Goal: Check status

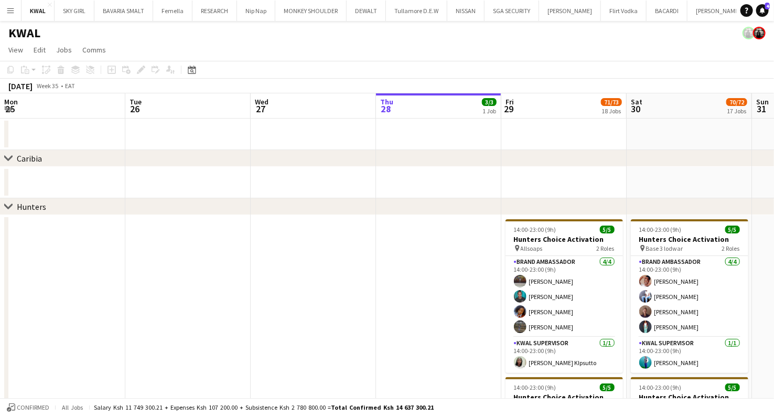
scroll to position [0, 251]
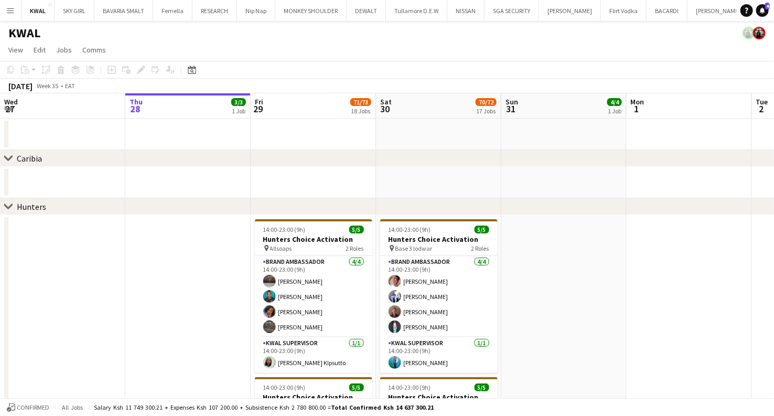
click at [11, 8] on app-icon "Menu" at bounding box center [10, 10] width 8 height 8
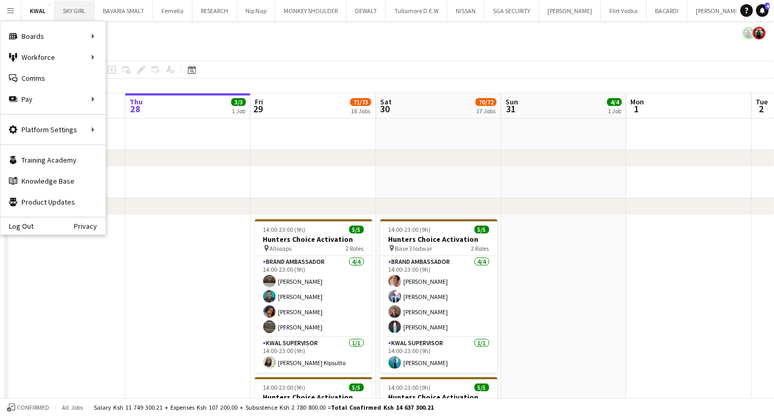
click at [56, 6] on button "SKY GIRL Close" at bounding box center [75, 11] width 40 height 20
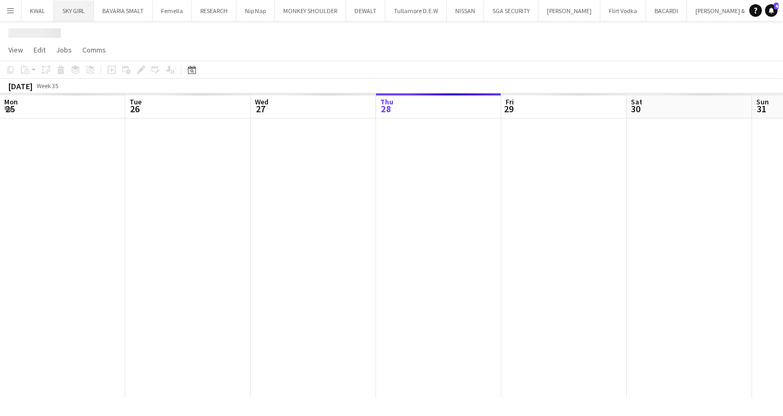
scroll to position [0, 251]
click at [16, 10] on button "Menu" at bounding box center [10, 10] width 21 height 21
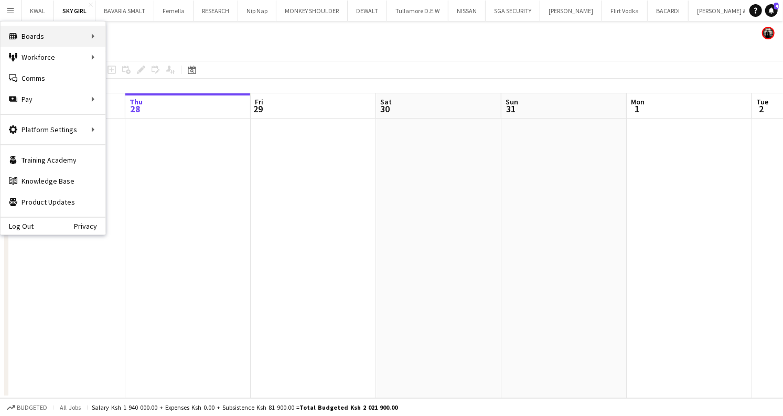
click at [92, 36] on div "Boards Boards" at bounding box center [53, 36] width 105 height 21
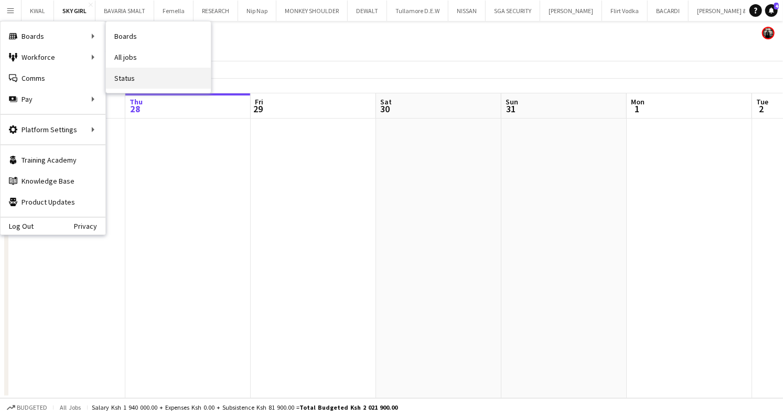
click at [130, 78] on link "Status" at bounding box center [158, 78] width 105 height 21
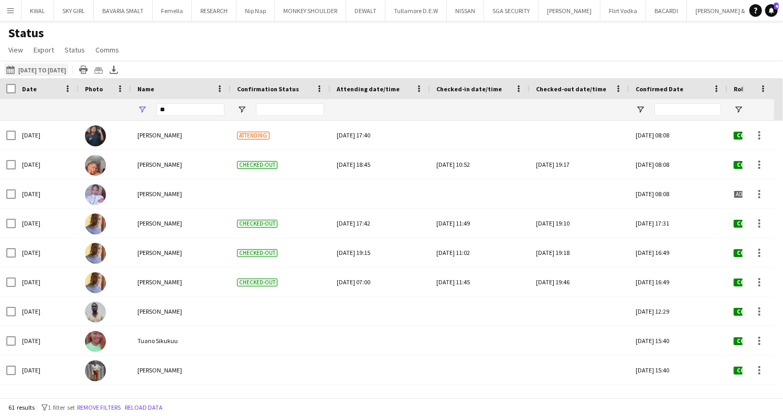
click at [54, 64] on button "[DATE] to [DATE] [DATE] to [DATE]" at bounding box center [36, 69] width 64 height 13
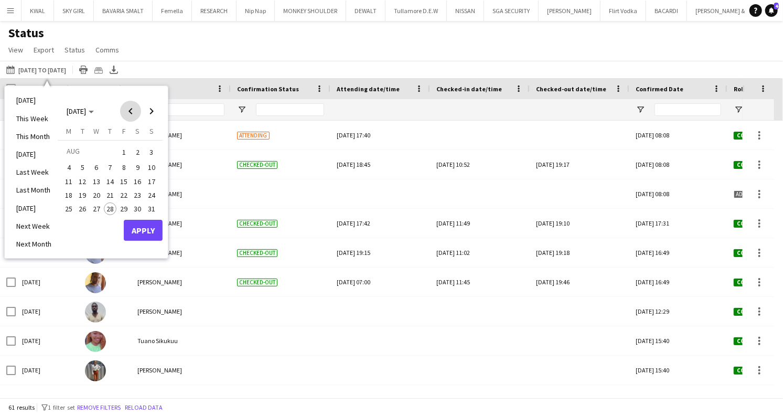
click at [126, 106] on span "Previous month" at bounding box center [130, 111] width 21 height 21
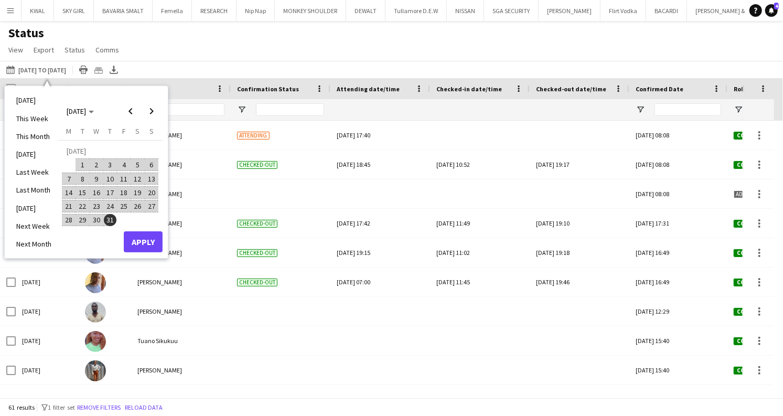
click at [84, 161] on span "1" at bounding box center [83, 164] width 13 height 13
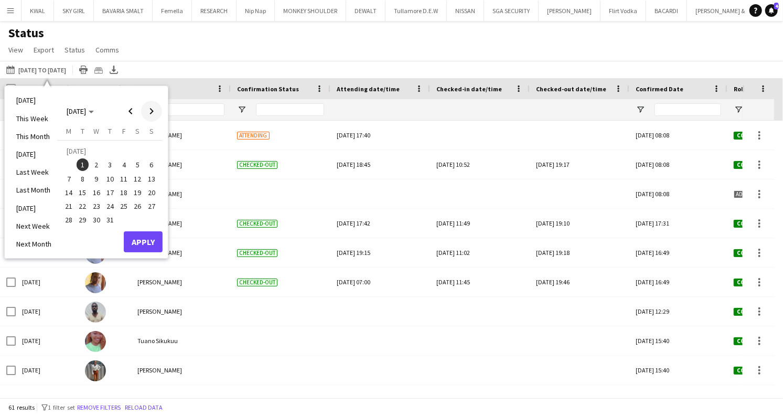
click at [152, 113] on span "Next month" at bounding box center [151, 111] width 21 height 21
click at [124, 154] on span "1" at bounding box center [123, 152] width 13 height 15
click at [84, 168] on span "5" at bounding box center [83, 167] width 13 height 13
click at [124, 153] on span "1" at bounding box center [123, 152] width 13 height 15
click at [125, 153] on span "1" at bounding box center [123, 152] width 13 height 15
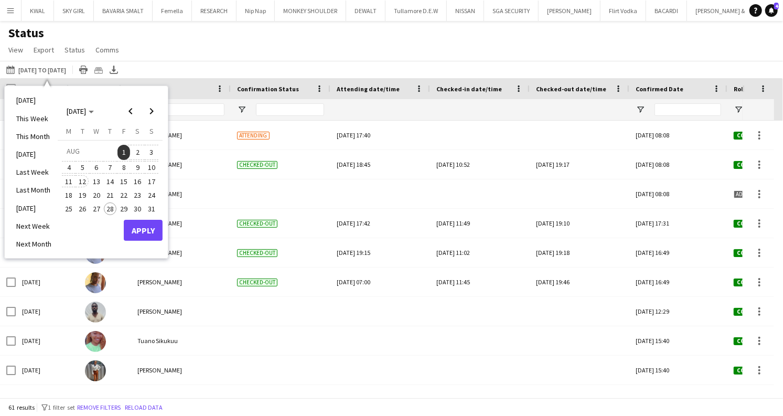
click at [84, 179] on span "12" at bounding box center [83, 181] width 13 height 13
click at [138, 228] on button "Apply" at bounding box center [143, 230] width 39 height 21
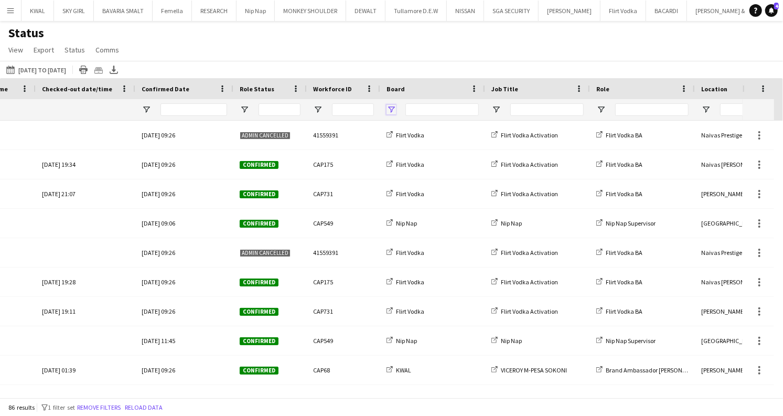
click at [392, 113] on span "Open Filter Menu" at bounding box center [391, 109] width 9 height 9
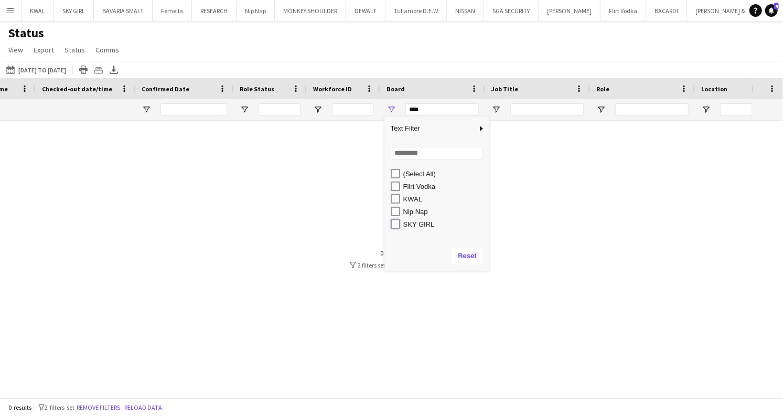
type input "**********"
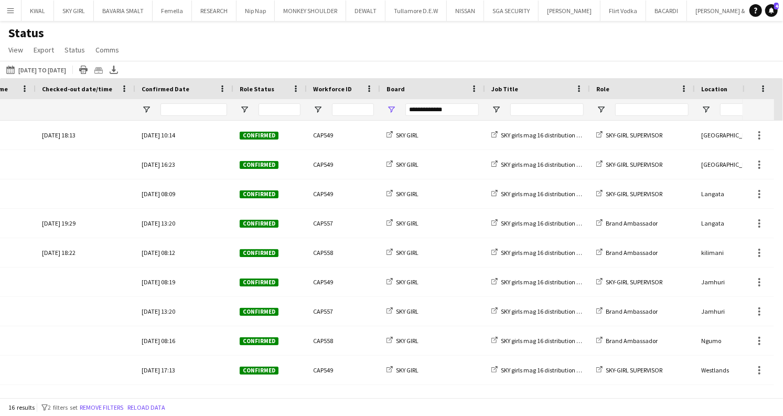
click at [462, 35] on div "Status View Views Default view New view Update view Delete view Edit name Custo…" at bounding box center [391, 43] width 783 height 36
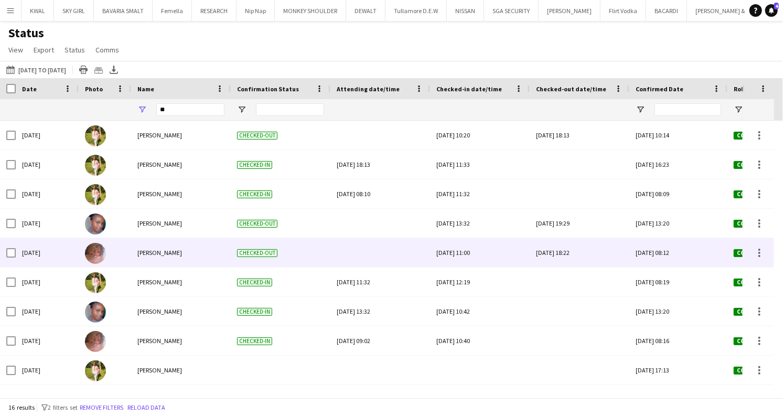
scroll to position [105, 0]
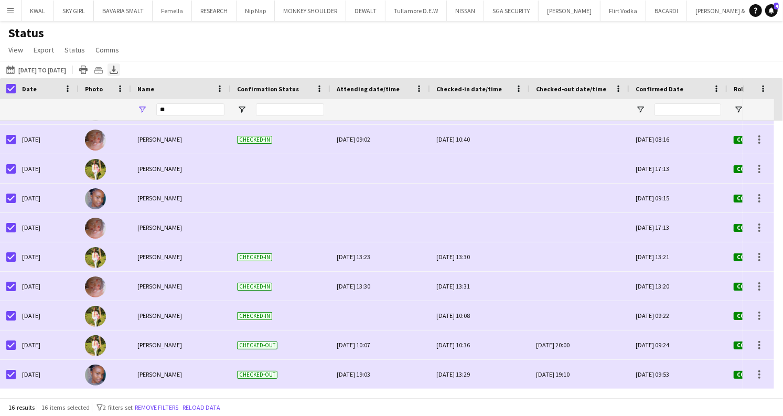
click at [116, 72] on icon at bounding box center [114, 69] width 4 height 6
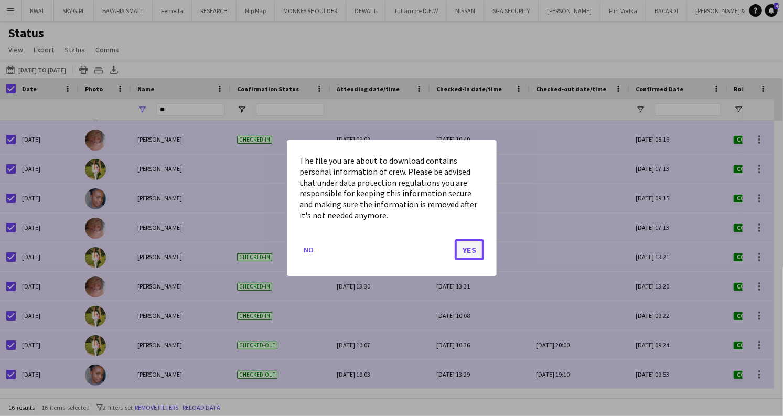
click at [477, 251] on button "Yes" at bounding box center [469, 249] width 29 height 21
